Goal: Transaction & Acquisition: Purchase product/service

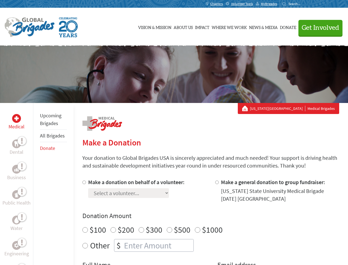
click at [304, 4] on div "Search for:" at bounding box center [293, 4] width 22 height 4
click at [318, 28] on span "Get Involved" at bounding box center [320, 28] width 37 height 7
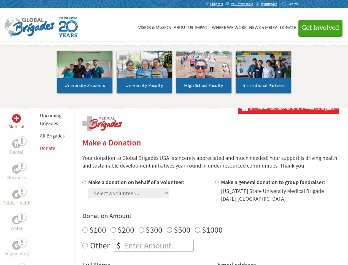
click at [174, 74] on li "High School Faculty" at bounding box center [204, 72] width 60 height 51
click at [36, 184] on div "Upcoming Brigades All Brigades Donate" at bounding box center [53, 235] width 41 height 265
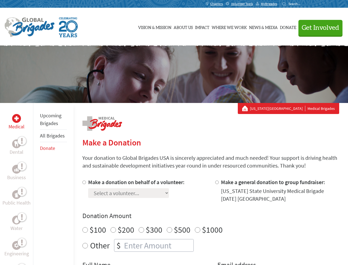
click at [211, 221] on div "Donation Amount $100 $200 $300 $500 $1000 Other $" at bounding box center [210, 231] width 257 height 40
click at [84, 182] on input "Make a donation on behalf of a volunteer:" at bounding box center [84, 182] width 4 height 4
radio input "true"
click at [217, 182] on input "Make a general donation to group fundraiser:" at bounding box center [217, 182] width 4 height 4
radio input "true"
